Goal: Task Accomplishment & Management: Manage account settings

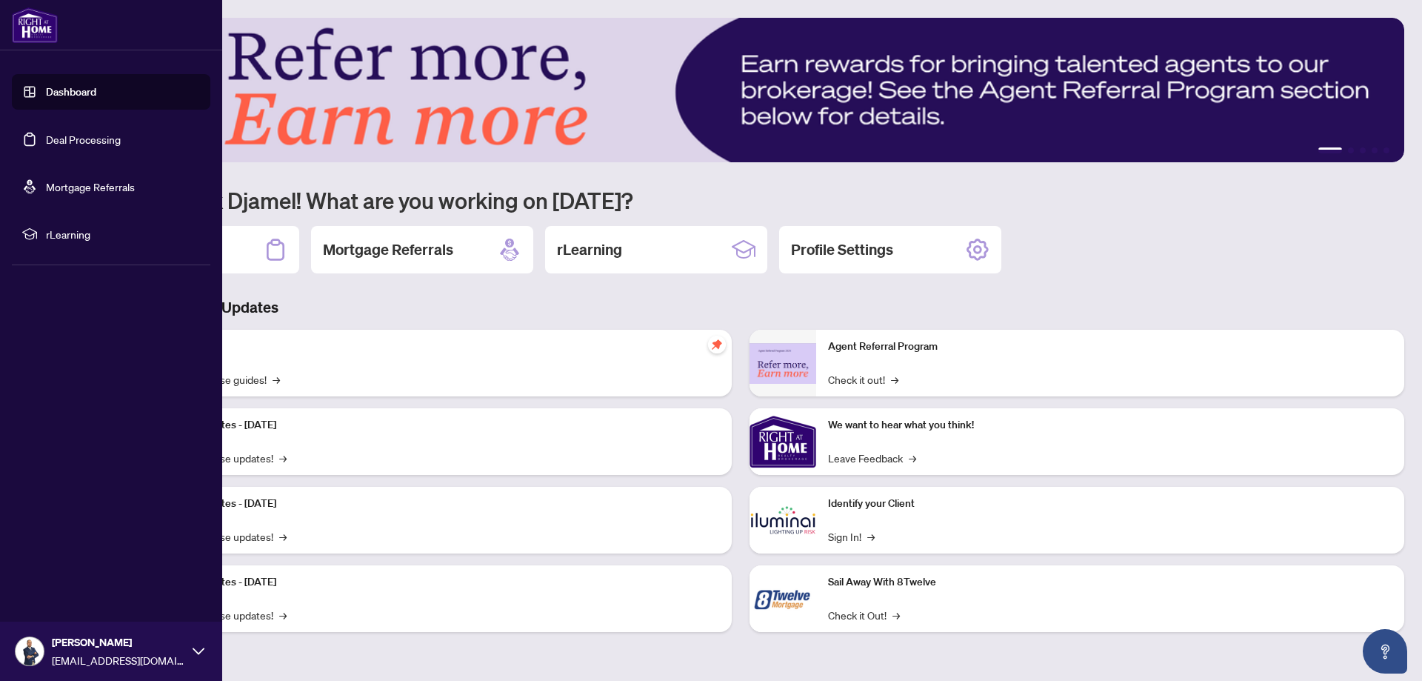
click at [46, 137] on link "Deal Processing" at bounding box center [83, 139] width 75 height 13
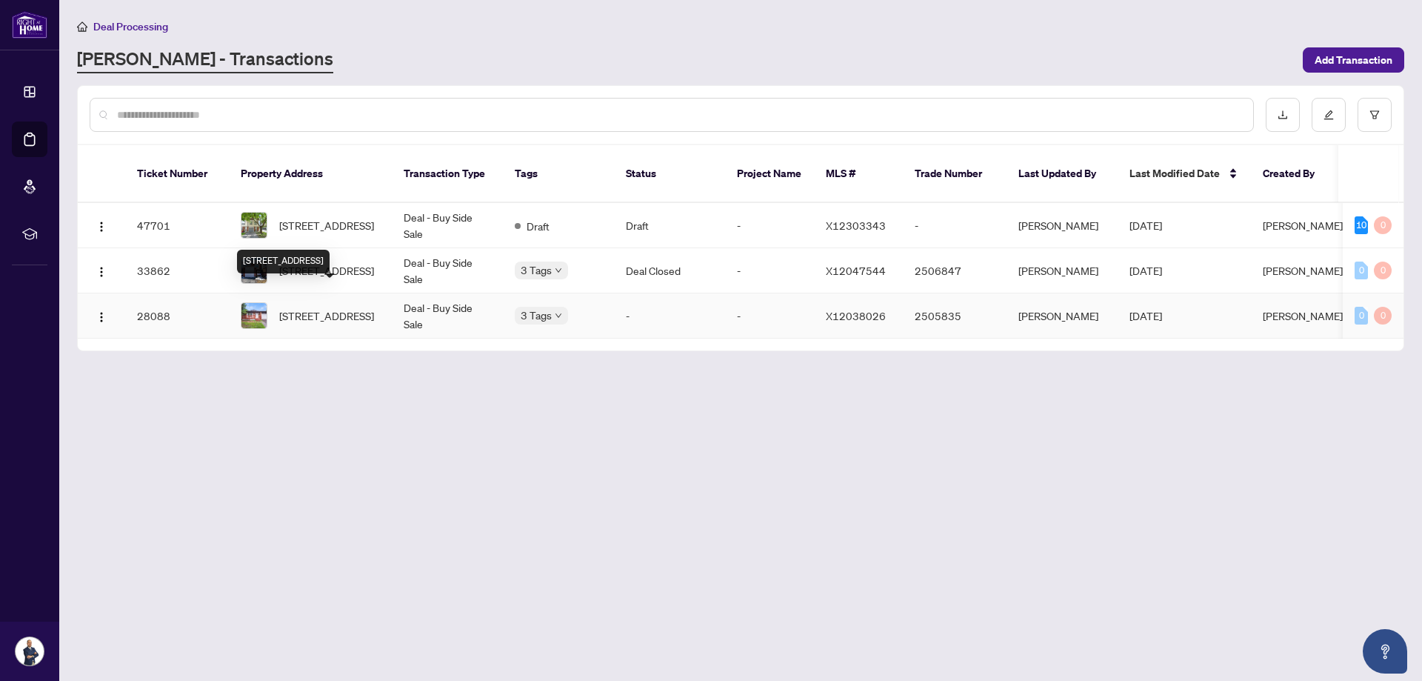
click at [336, 307] on span "[STREET_ADDRESS]" at bounding box center [326, 315] width 95 height 16
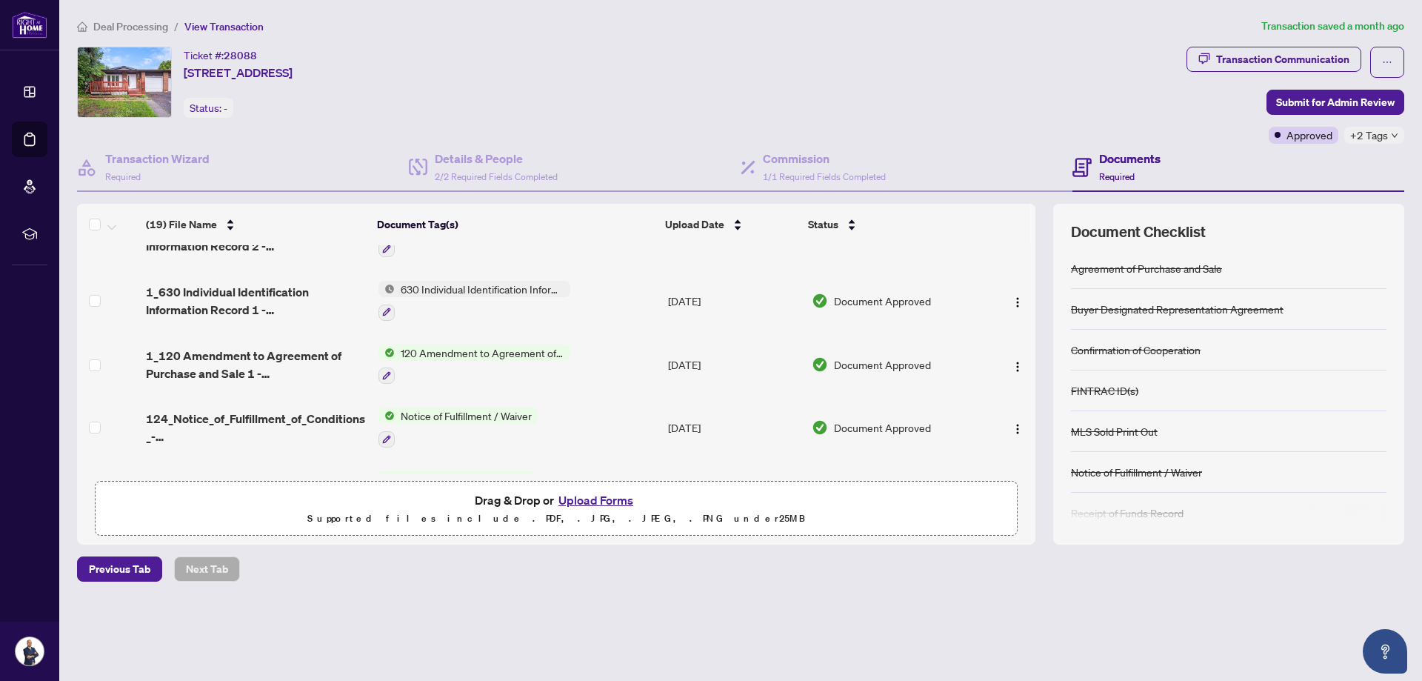
scroll to position [370, 0]
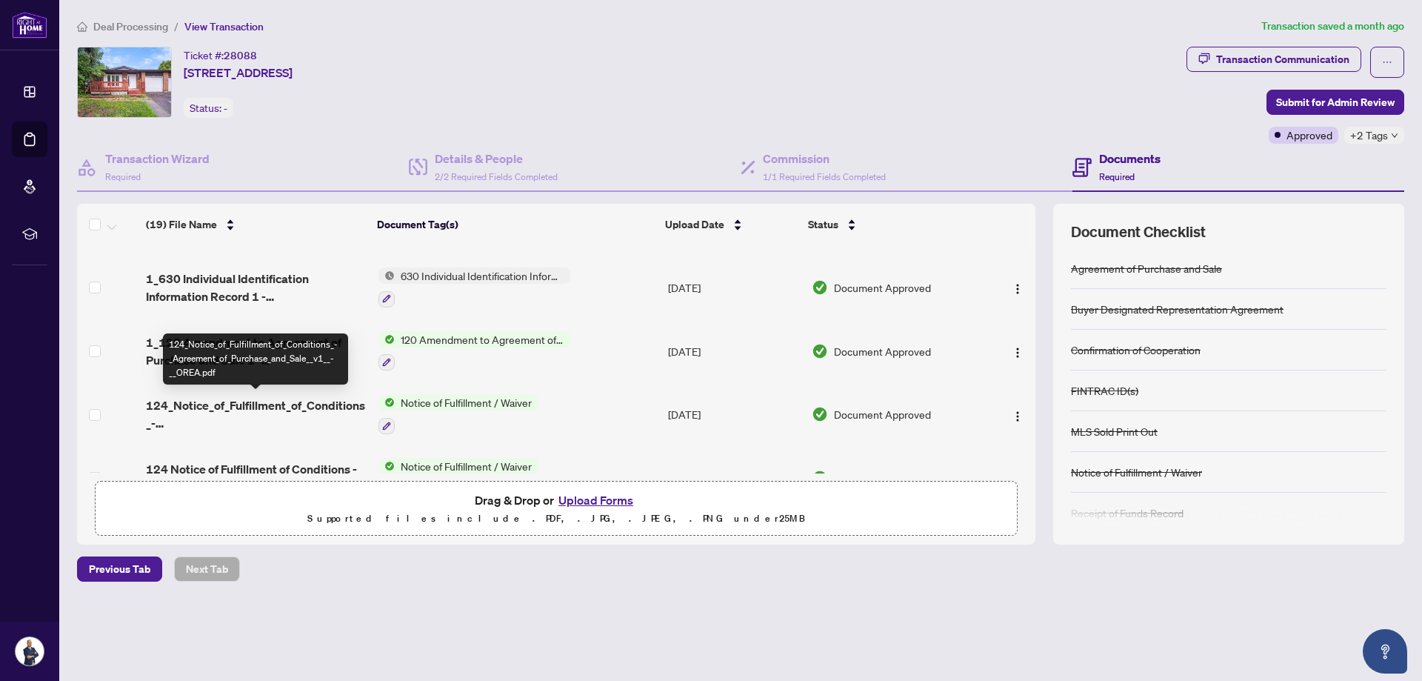
click at [287, 400] on span "124_Notice_of_Fulfillment_of_Conditions_-_Agreement_of_Purchase_and_Sale__v1__-…" at bounding box center [256, 414] width 220 height 36
